Goal: Information Seeking & Learning: Find contact information

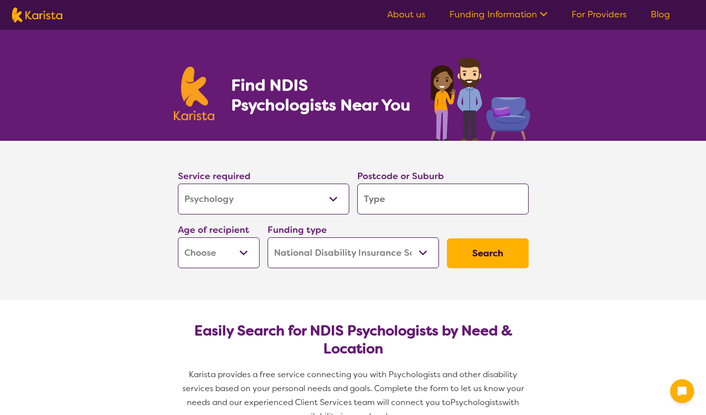
select select "Psychology"
select select "NDIS"
select select "Psychology"
select select "NDIS"
click at [398, 198] on input "search" at bounding box center [442, 199] width 171 height 31
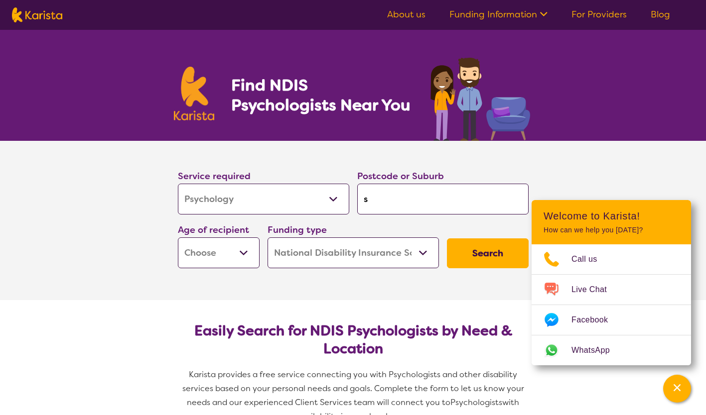
type input "sh"
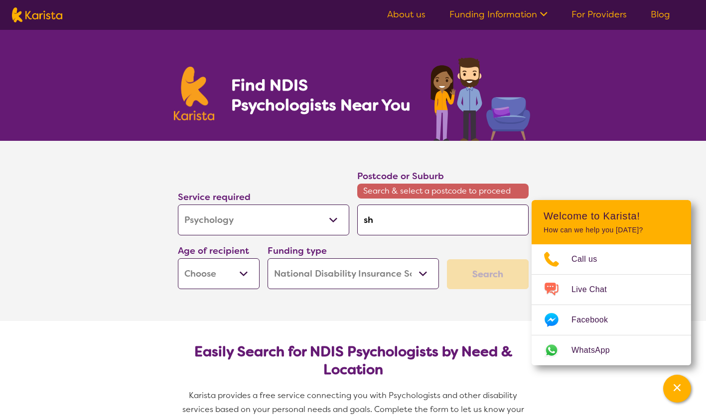
type input "she"
type input "shel"
type input "shell"
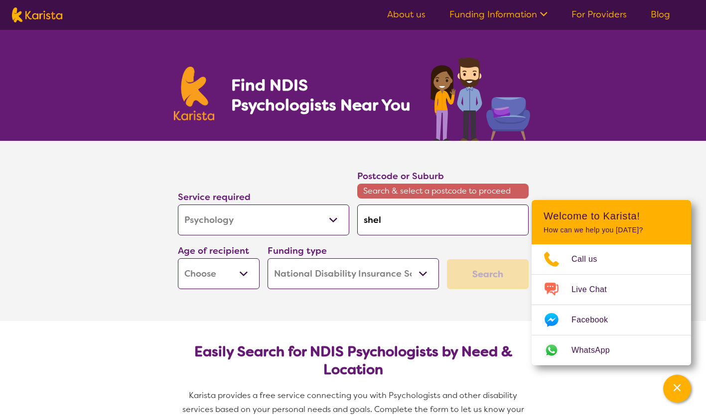
type input "shell"
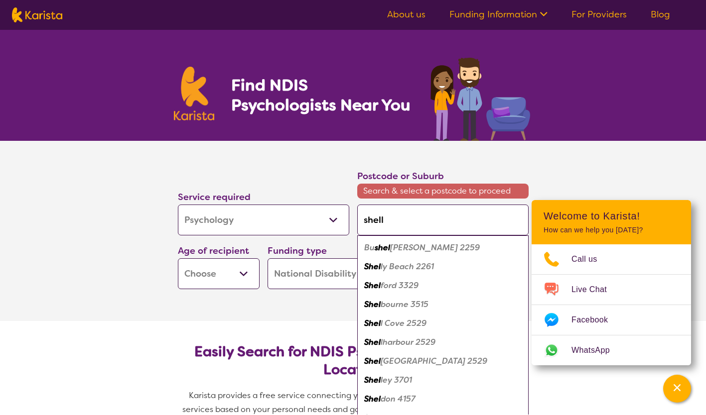
type input "shellh"
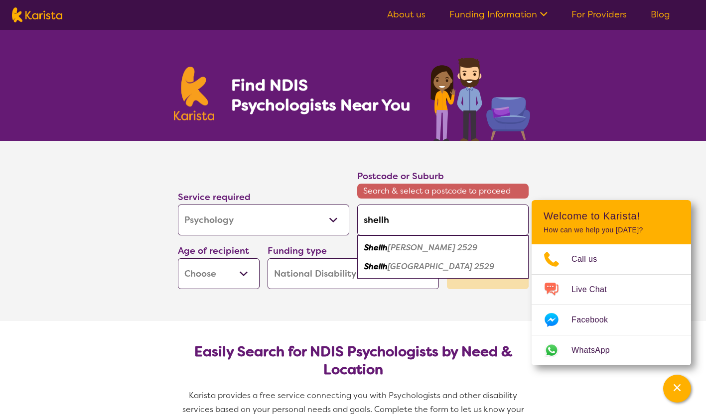
click at [421, 250] on em "arbour 2529" at bounding box center [433, 248] width 90 height 10
type input "2529"
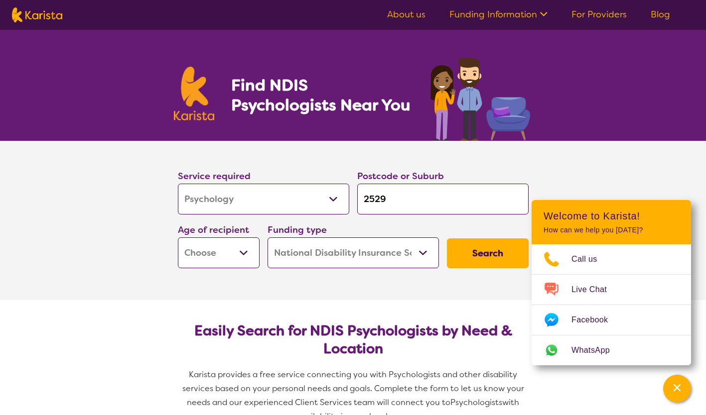
click at [474, 254] on button "Search" at bounding box center [488, 254] width 82 height 30
click at [230, 249] on select "Early Childhood - 0 to 9 Child - 10 to 11 Adolescent - 12 to 17 Adult - 18 to 6…" at bounding box center [219, 253] width 82 height 31
select select "AD"
click at [178, 238] on select "Early Childhood - 0 to 9 Child - 10 to 11 Adolescent - 12 to 17 Adult - 18 to 6…" at bounding box center [219, 253] width 82 height 31
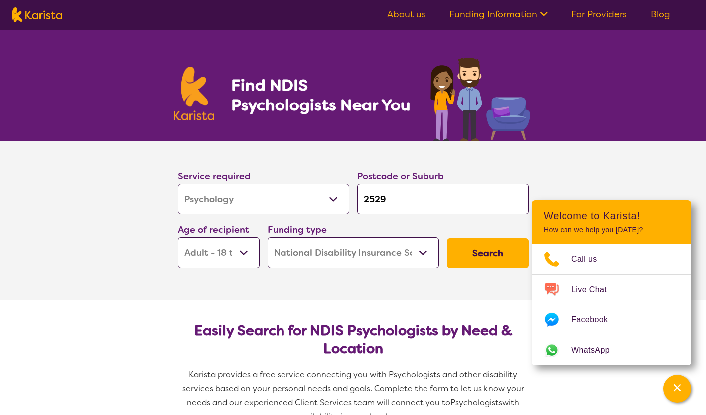
select select "AD"
click at [505, 254] on button "Search" at bounding box center [488, 254] width 82 height 30
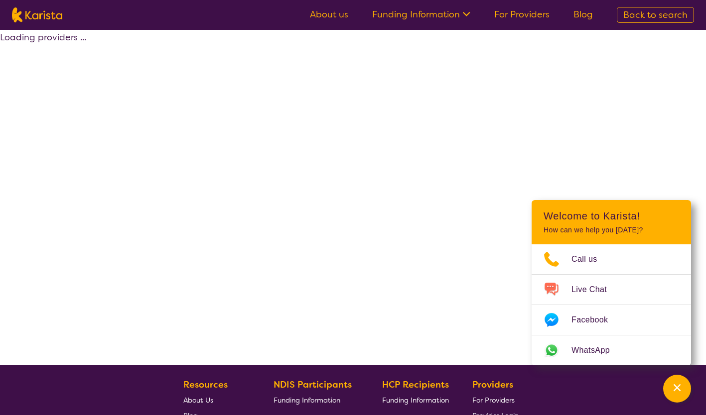
select select "by_score"
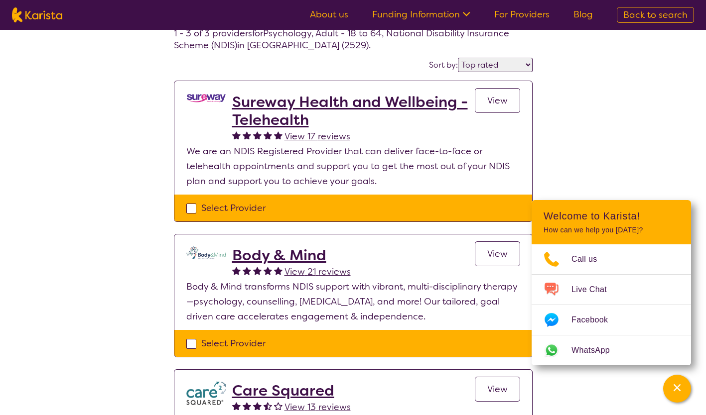
scroll to position [57, 0]
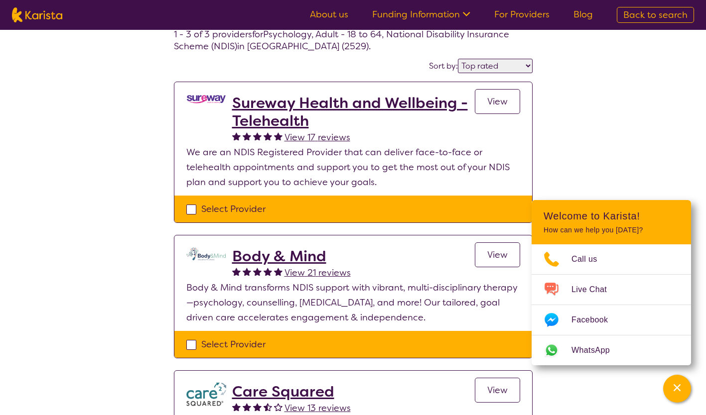
click at [327, 106] on h2 "Sureway Health and Wellbeing - Telehealth" at bounding box center [353, 112] width 243 height 36
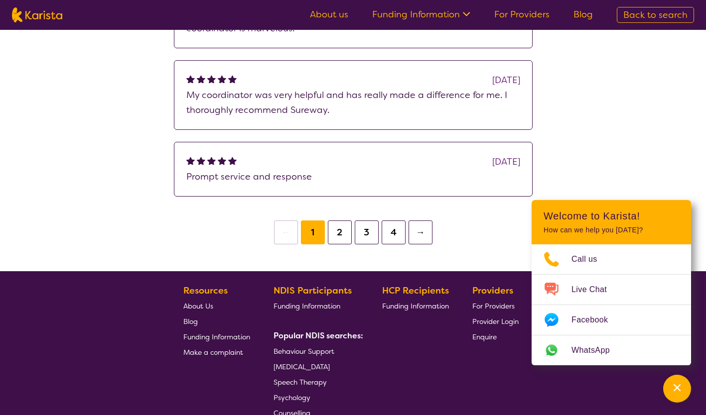
scroll to position [1168, 0]
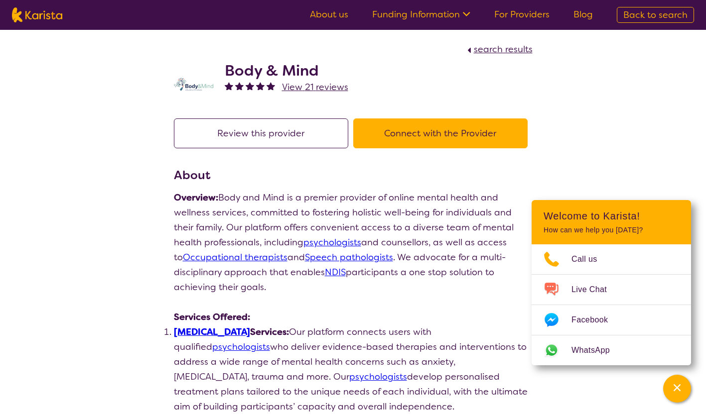
click at [214, 331] on link "[MEDICAL_DATA]" at bounding box center [212, 332] width 76 height 12
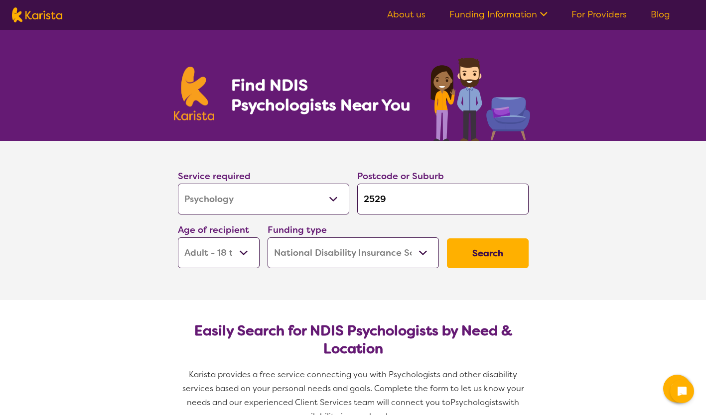
select select "Psychology"
select select "AD"
select select "NDIS"
select select "Psychology"
select select "AD"
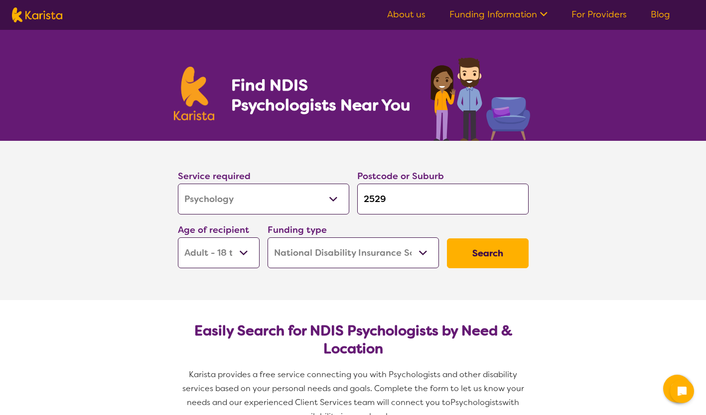
select select "NDIS"
